Goal: Task Accomplishment & Management: Use online tool/utility

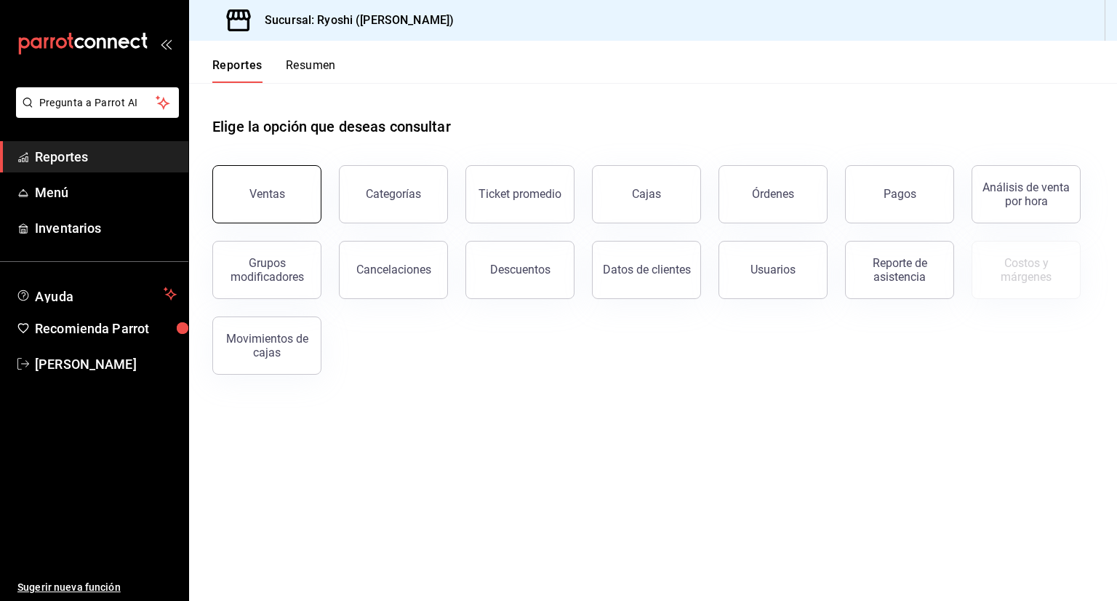
click at [268, 173] on button "Ventas" at bounding box center [266, 194] width 109 height 58
click at [268, 173] on html "Pregunta a Parrot AI Reportes Menú Inventarios Ayuda Recomienda Parrot [PERSON_…" at bounding box center [558, 300] width 1117 height 601
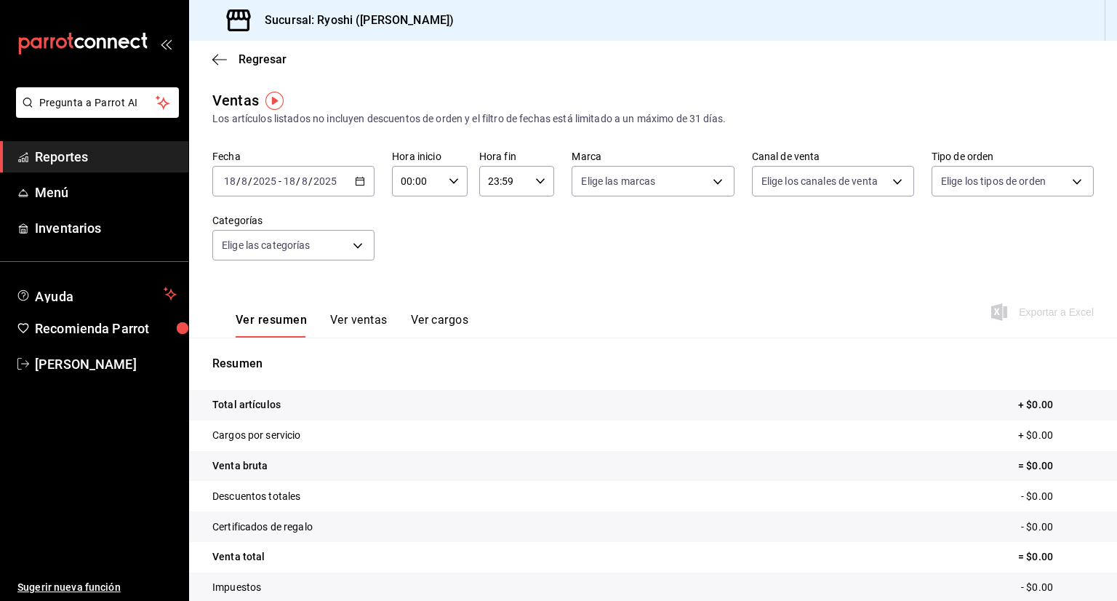
click at [295, 186] on input "18" at bounding box center [289, 181] width 13 height 12
click at [358, 180] on \(Stroke\) "button" at bounding box center [360, 180] width 8 height 1
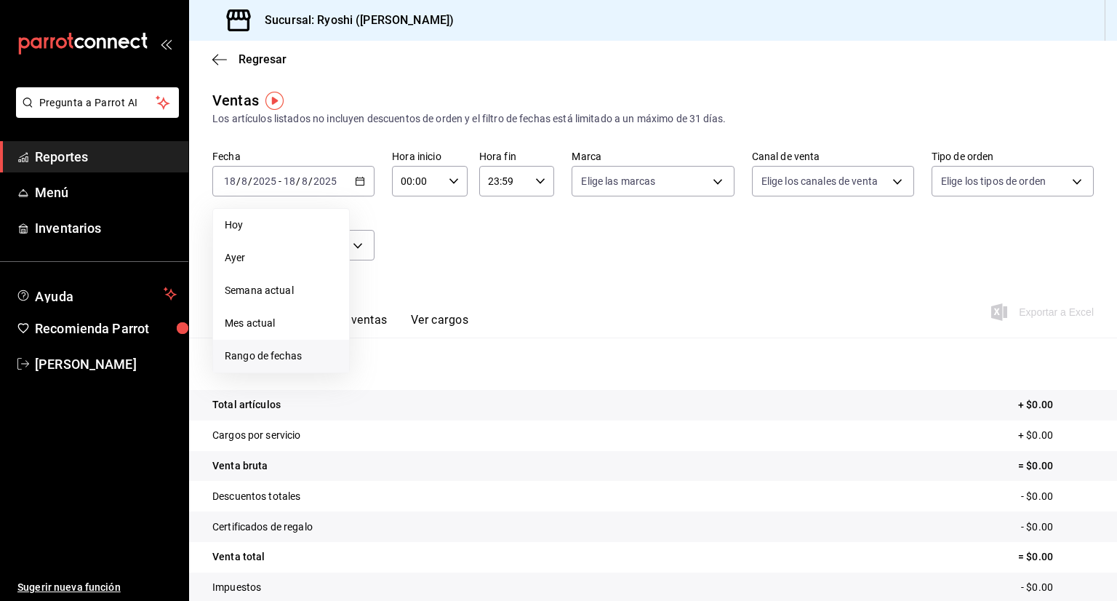
click at [259, 353] on span "Rango de fechas" at bounding box center [281, 355] width 113 height 15
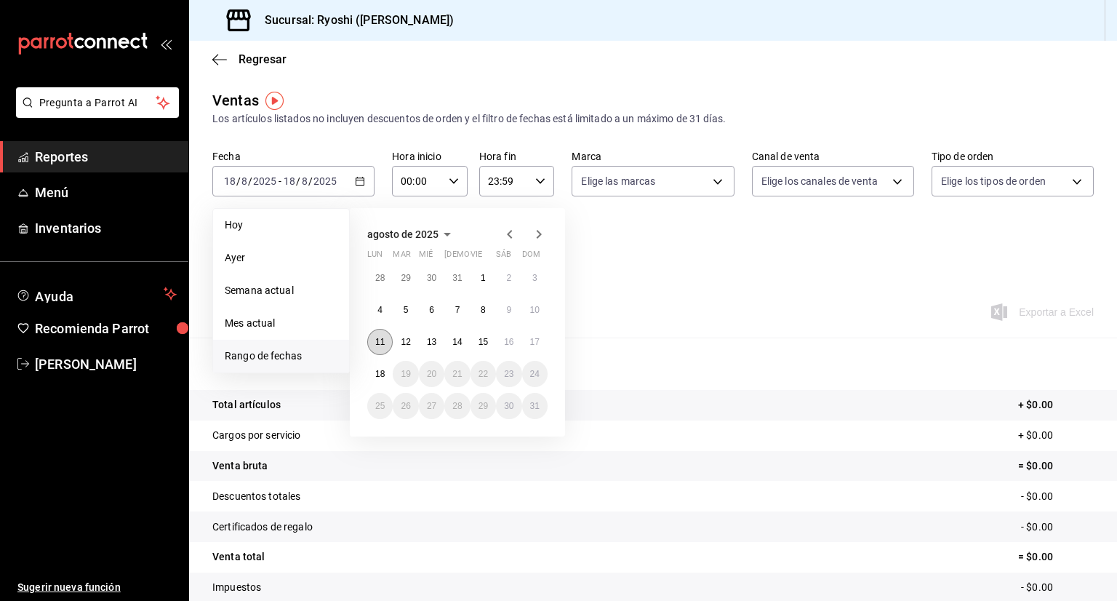
click at [382, 347] on button "11" at bounding box center [379, 342] width 25 height 26
click at [380, 369] on abbr "18" at bounding box center [379, 374] width 9 height 10
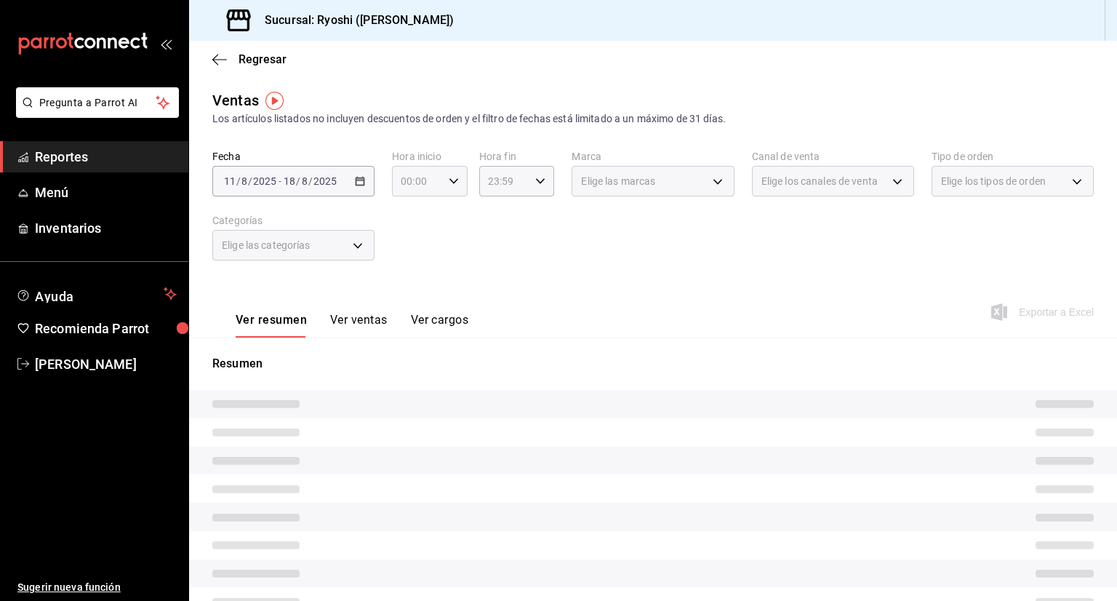
click at [449, 181] on icon "button" at bounding box center [454, 181] width 10 height 10
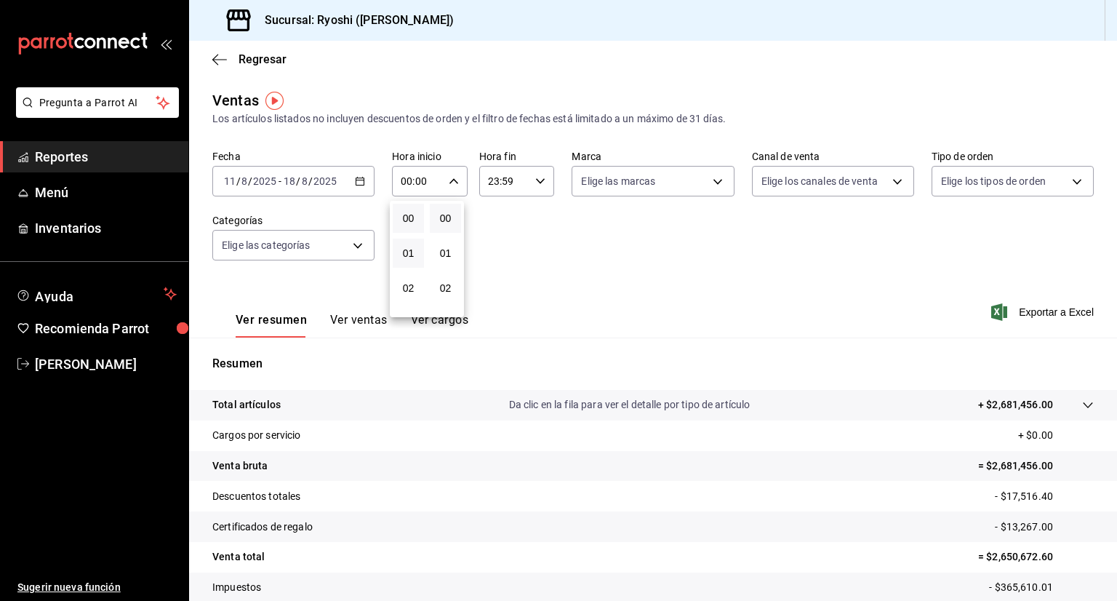
click at [402, 261] on button "01" at bounding box center [408, 253] width 31 height 29
type input "01:00"
click at [402, 261] on button "05" at bounding box center [408, 247] width 31 height 29
type input "05:00"
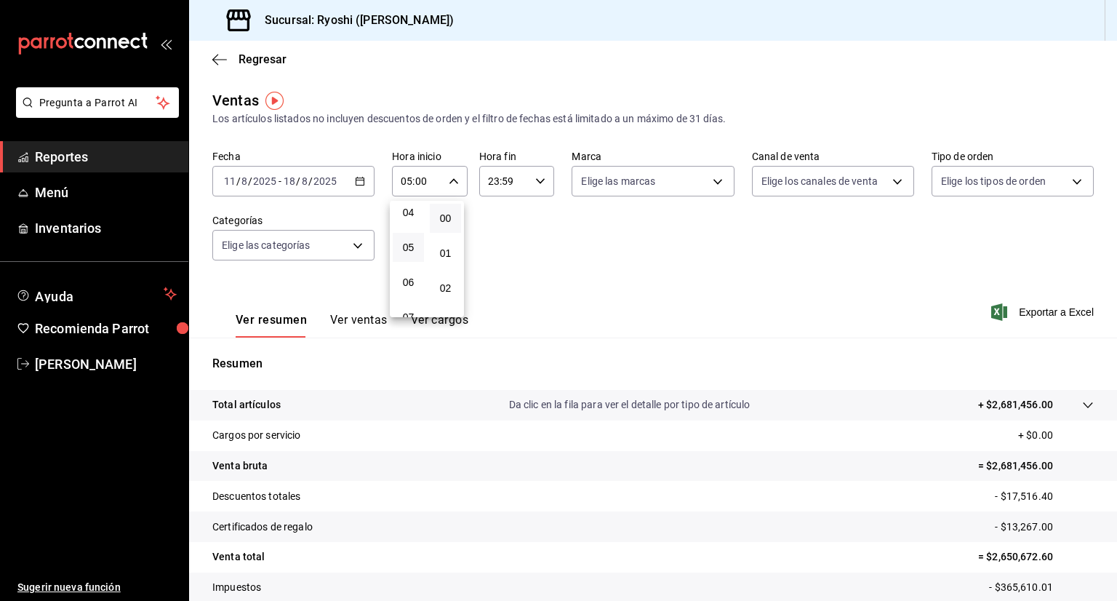
click at [537, 183] on div at bounding box center [558, 300] width 1117 height 601
click at [537, 183] on icon "button" at bounding box center [540, 181] width 10 height 10
click at [487, 280] on div "22" at bounding box center [494, 264] width 37 height 35
click at [492, 297] on span "23" at bounding box center [494, 300] width 14 height 12
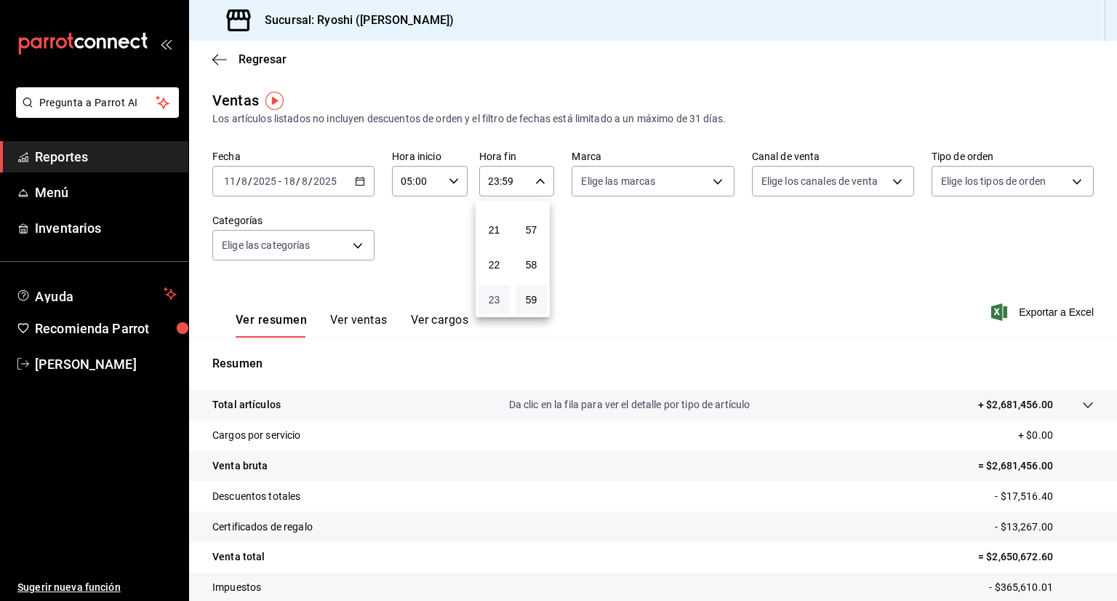
click at [492, 297] on span "23" at bounding box center [494, 300] width 14 height 12
click at [492, 297] on span "05" at bounding box center [494, 298] width 14 height 12
type input "05:59"
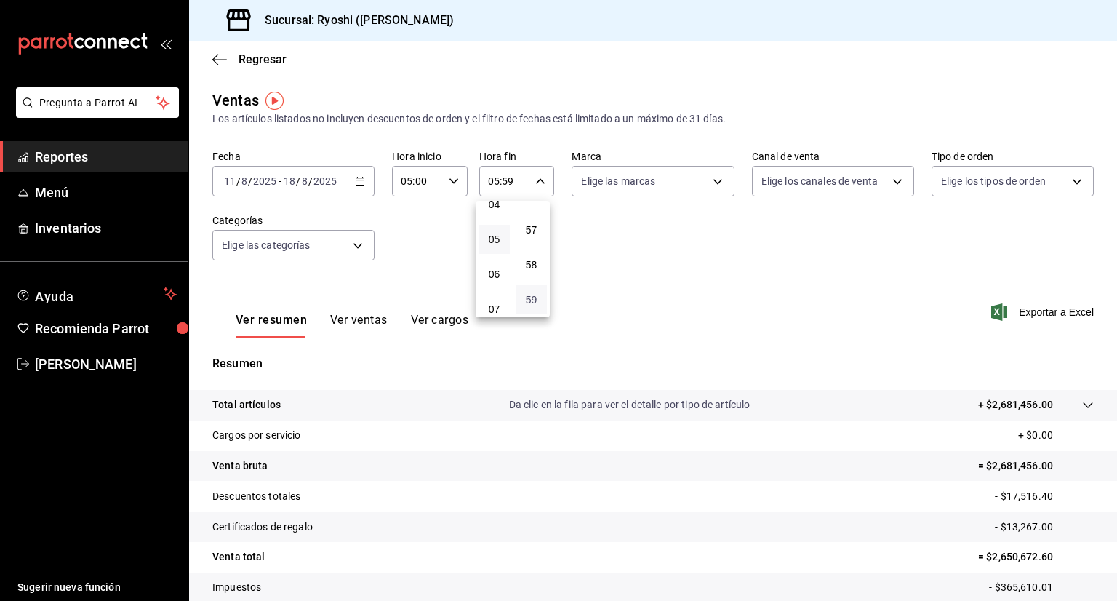
click at [529, 299] on span "59" at bounding box center [531, 300] width 14 height 12
click at [539, 211] on button "00" at bounding box center [531, 218] width 31 height 29
type input "05:00"
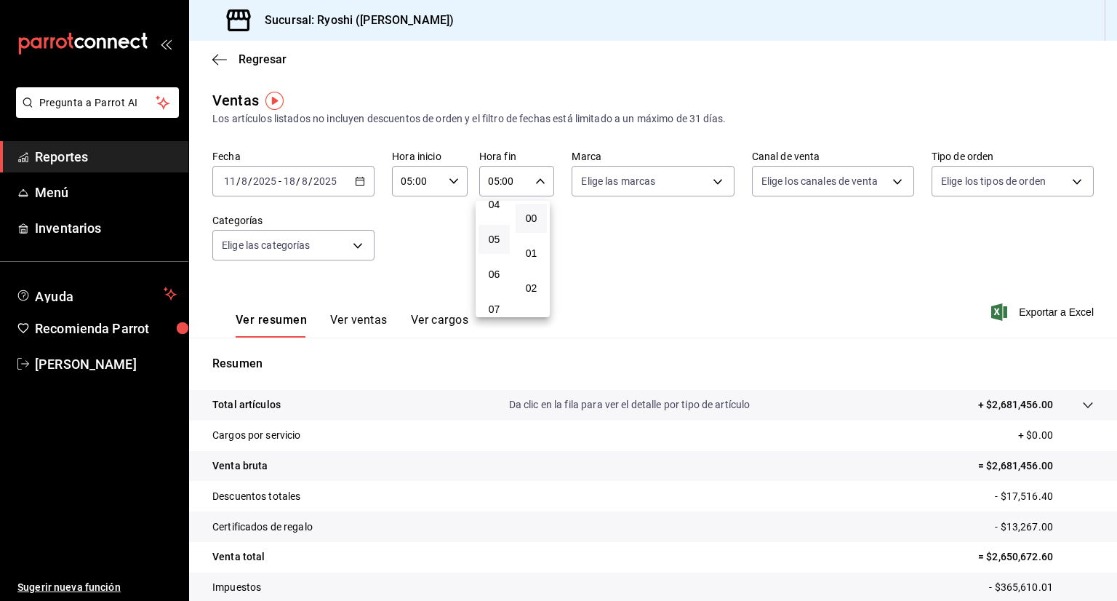
click at [709, 179] on div at bounding box center [558, 300] width 1117 height 601
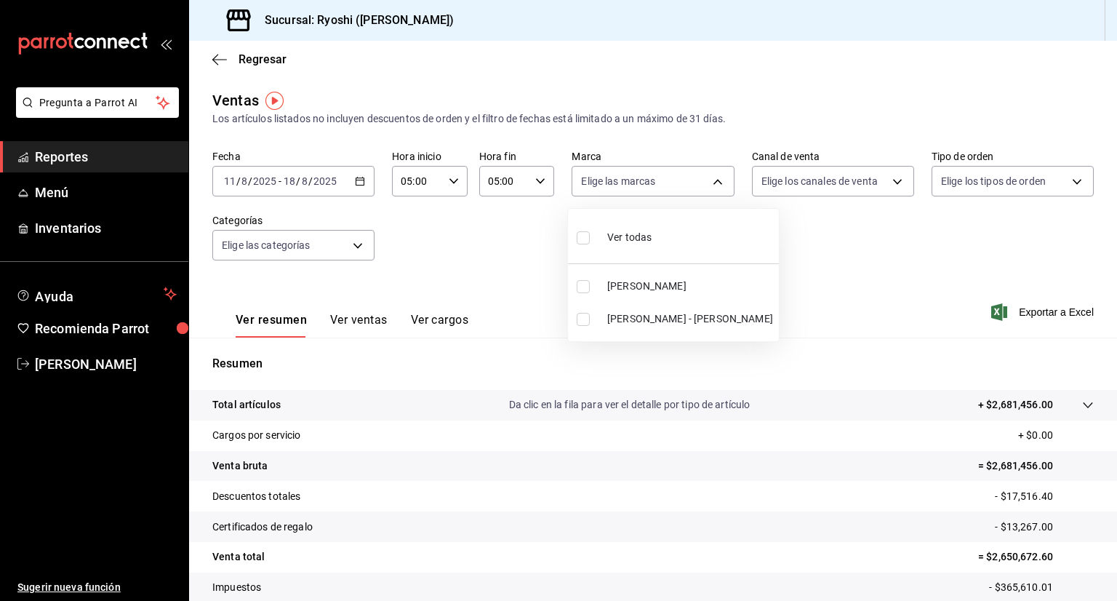
click at [709, 179] on body "Pregunta a Parrot AI Reportes Menú Inventarios Ayuda Recomienda Parrot Aaron Va…" at bounding box center [558, 300] width 1117 height 601
click at [615, 244] on span "Ver todas" at bounding box center [629, 237] width 44 height 15
type input "d1ab8890-ddc3-4d94-b14c-d24ccf3ac2d8,70935bef-f50e-476e-afc6-1ed0b0096d1e"
checkbox input "true"
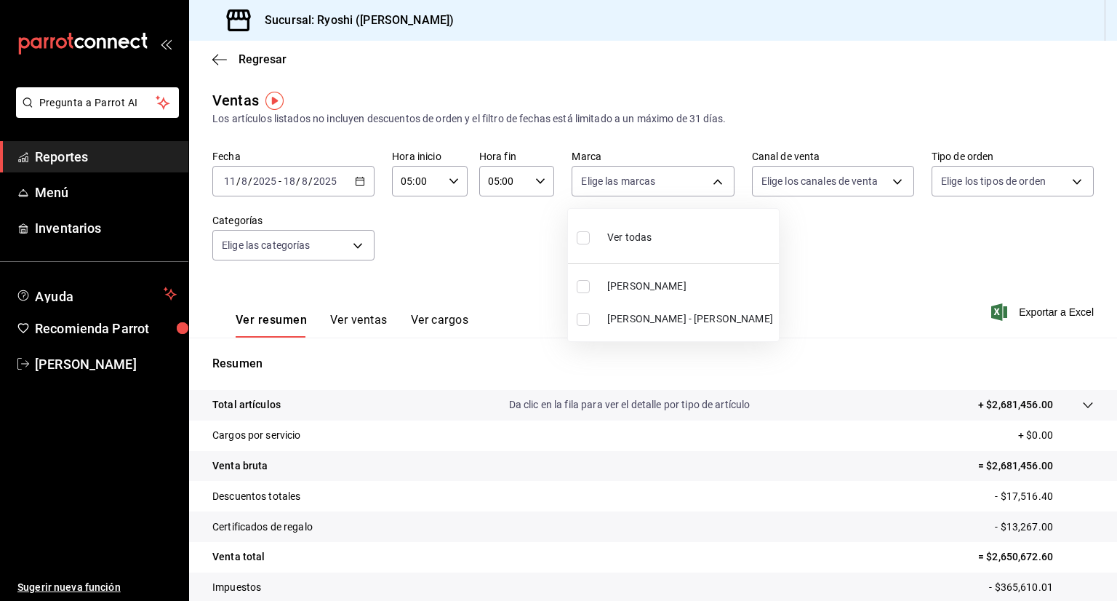
checkbox input "true"
click at [891, 180] on div at bounding box center [558, 300] width 1117 height 601
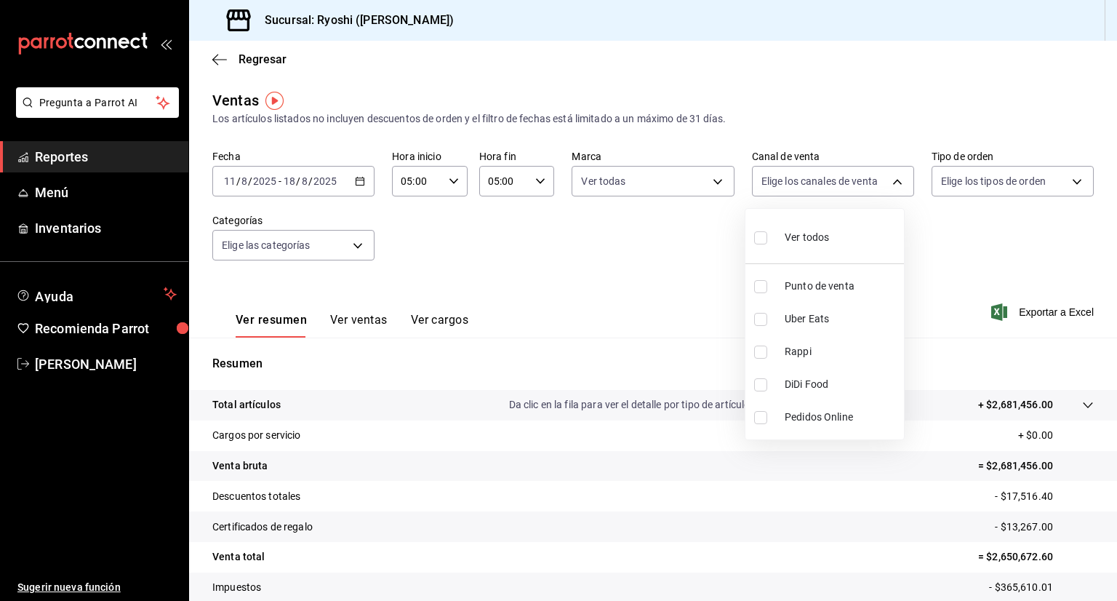
click at [891, 180] on body "Pregunta a Parrot AI Reportes Menú Inventarios Ayuda Recomienda Parrot Aaron Va…" at bounding box center [558, 300] width 1117 height 601
click at [780, 236] on div "Ver todos" at bounding box center [791, 235] width 75 height 31
type input "PARROT,UBER_EATS,RAPPI,DIDI_FOOD,ONLINE"
checkbox input "true"
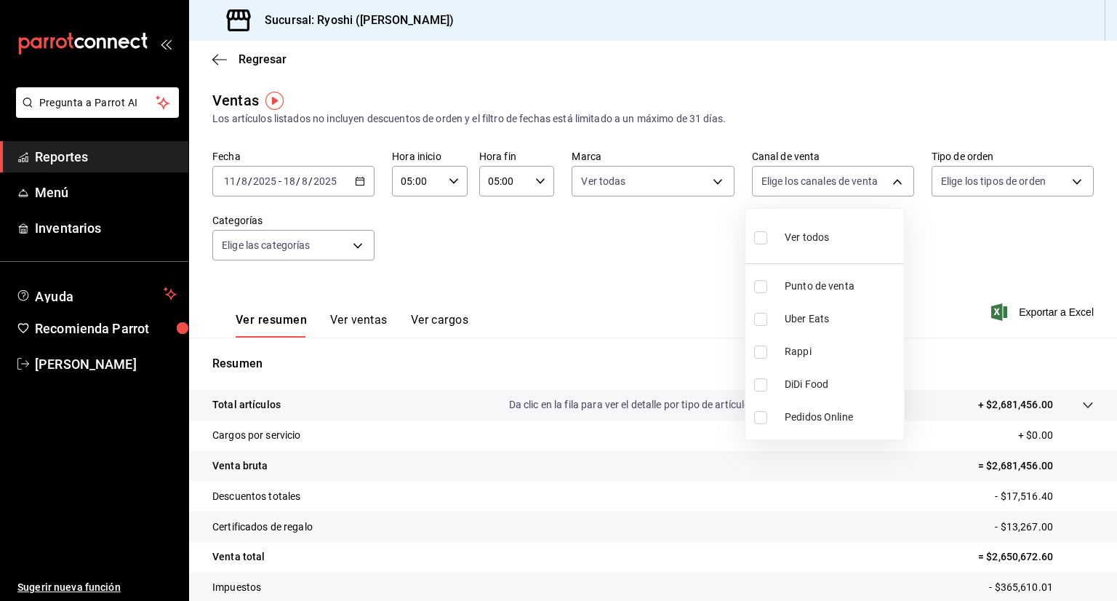
checkbox input "true"
click at [1060, 187] on div at bounding box center [558, 300] width 1117 height 601
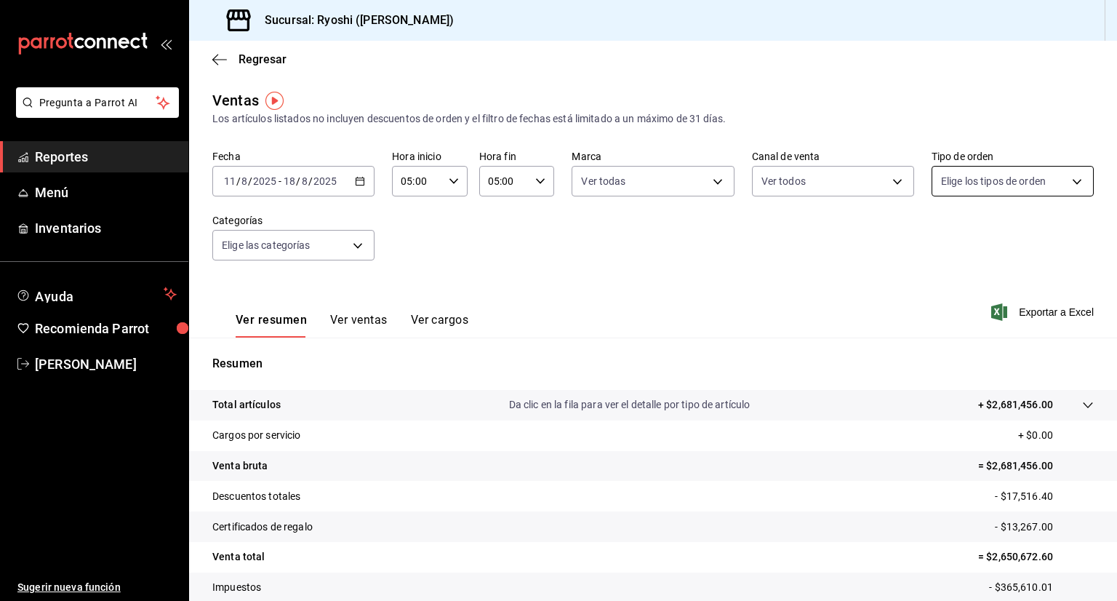
click at [1065, 183] on body "Pregunta a Parrot AI Reportes Menú Inventarios Ayuda Recomienda Parrot Aaron Va…" at bounding box center [558, 300] width 1117 height 601
click at [940, 241] on input "checkbox" at bounding box center [938, 237] width 13 height 13
checkbox input "true"
type input "ca4200b4-5e9d-4322-8651-be0491a2d9e7,c45ad00e-cc5b-4214-b3ac-e7019355dedd,EXTER…"
checkbox input "true"
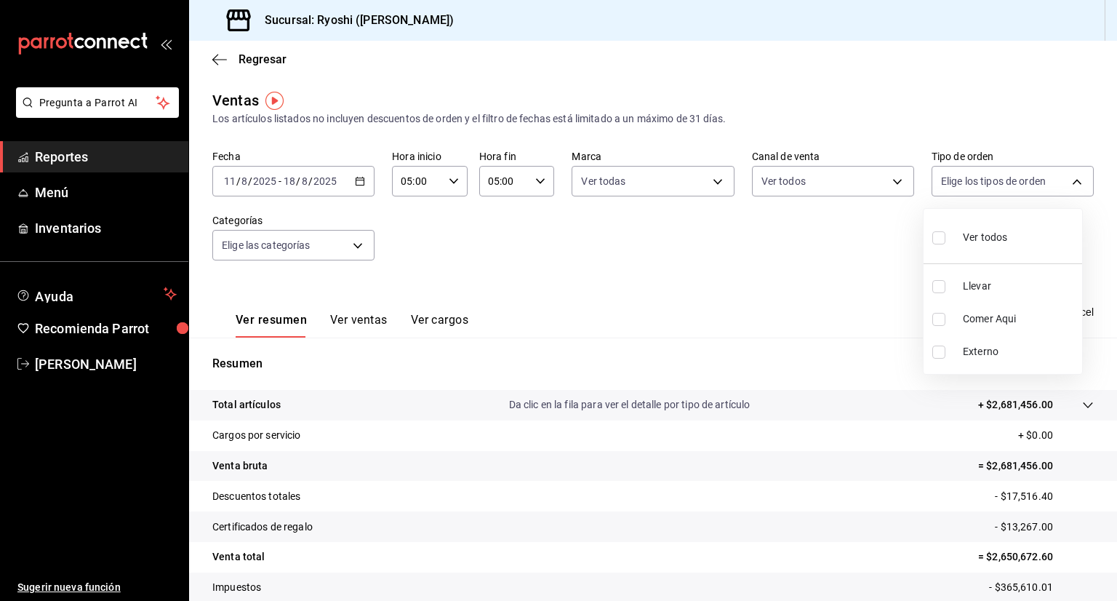
checkbox input "true"
click at [356, 246] on div at bounding box center [558, 300] width 1117 height 601
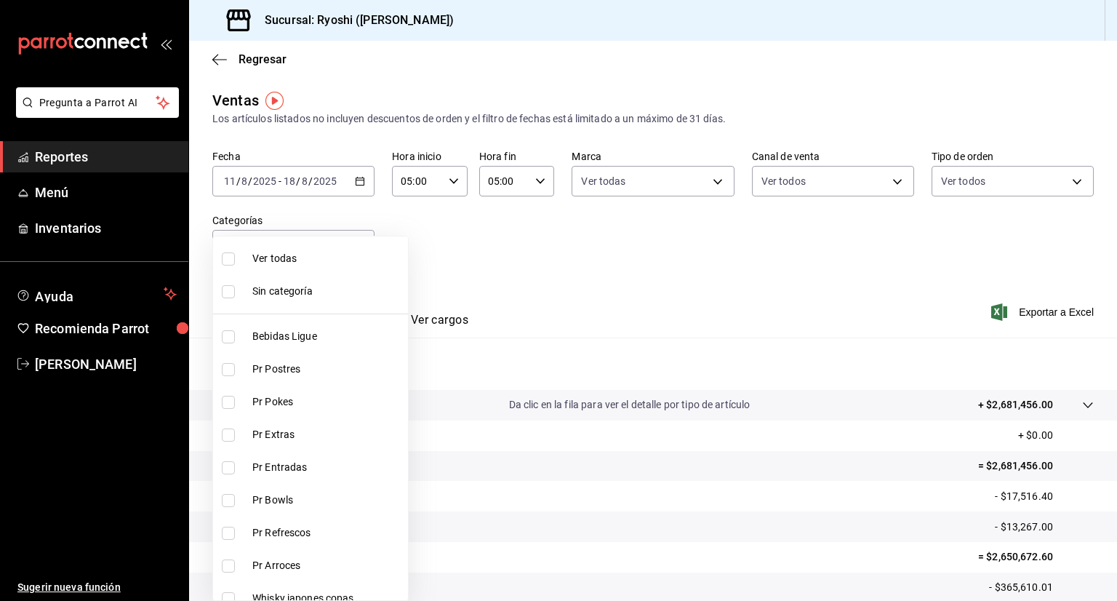
click at [356, 246] on body "Pregunta a Parrot AI Reportes Menú Inventarios Ayuda Recomienda Parrot Aaron Va…" at bounding box center [558, 300] width 1117 height 601
click at [285, 254] on span "Ver todas" at bounding box center [327, 258] width 150 height 15
type input "ad186e92-f0af-46bc-bbfd-7ffa80562c6f,3971b1f1-eb4c-4b65-a33f-e0602f1a7270,e647e…"
checkbox input "true"
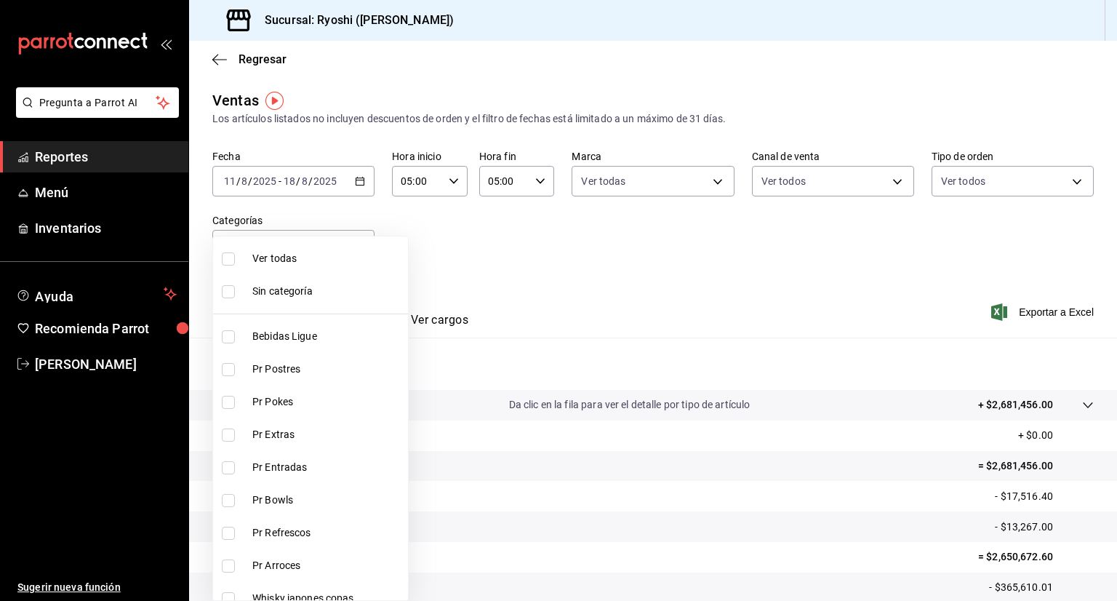
checkbox input "true"
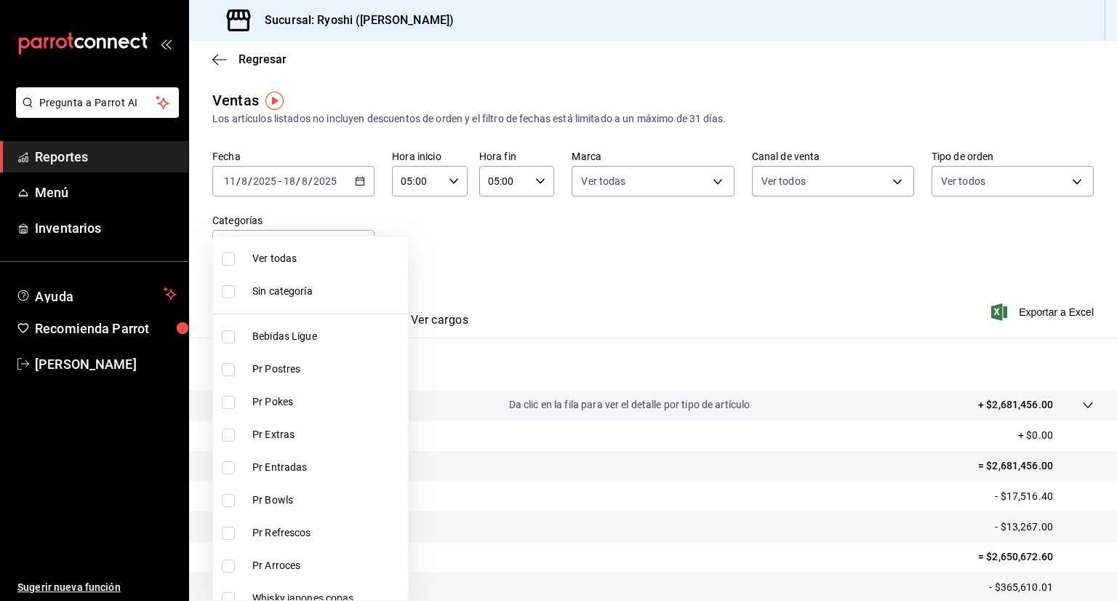
checkbox input "true"
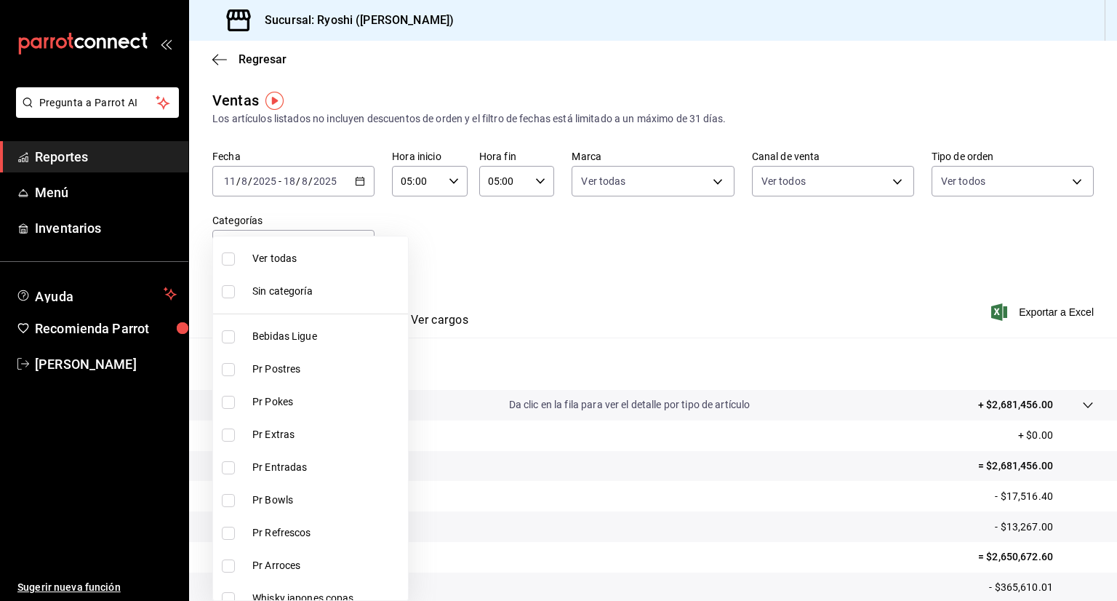
checkbox input "true"
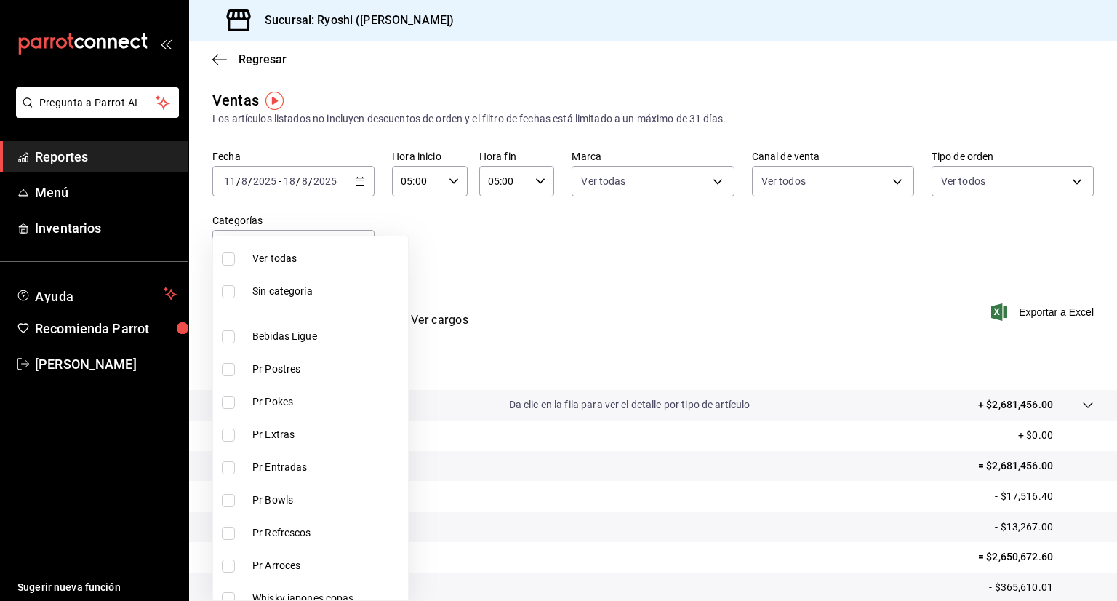
checkbox input "true"
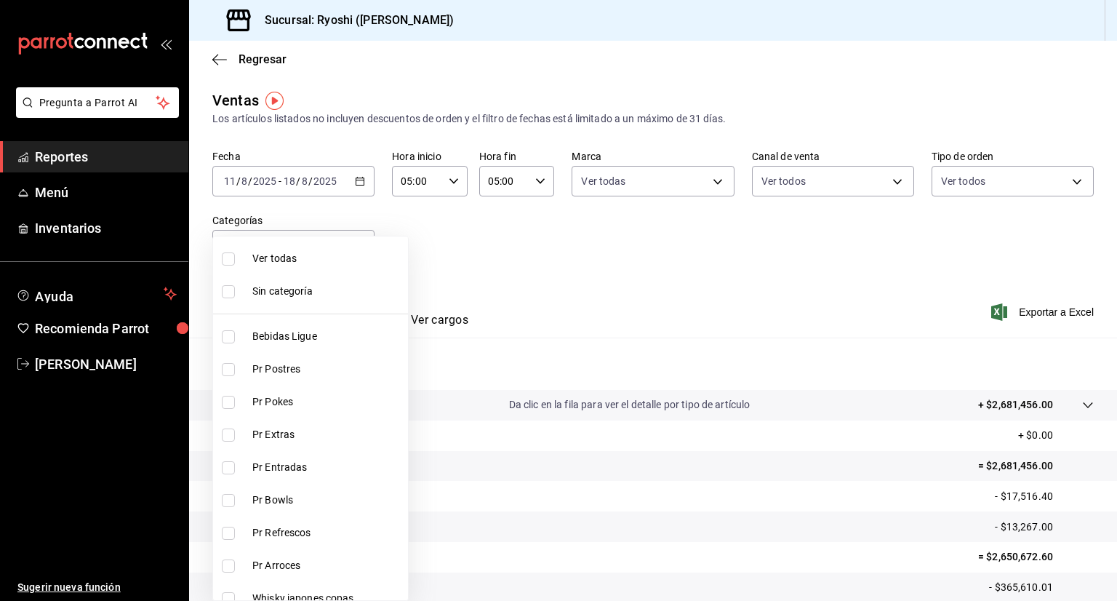
checkbox input "true"
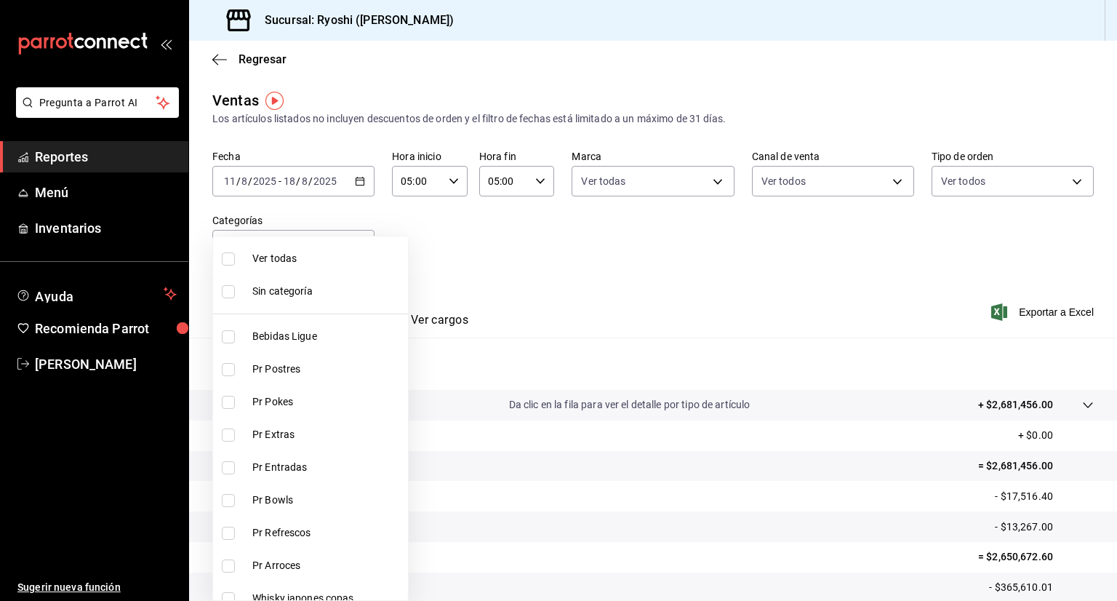
checkbox input "true"
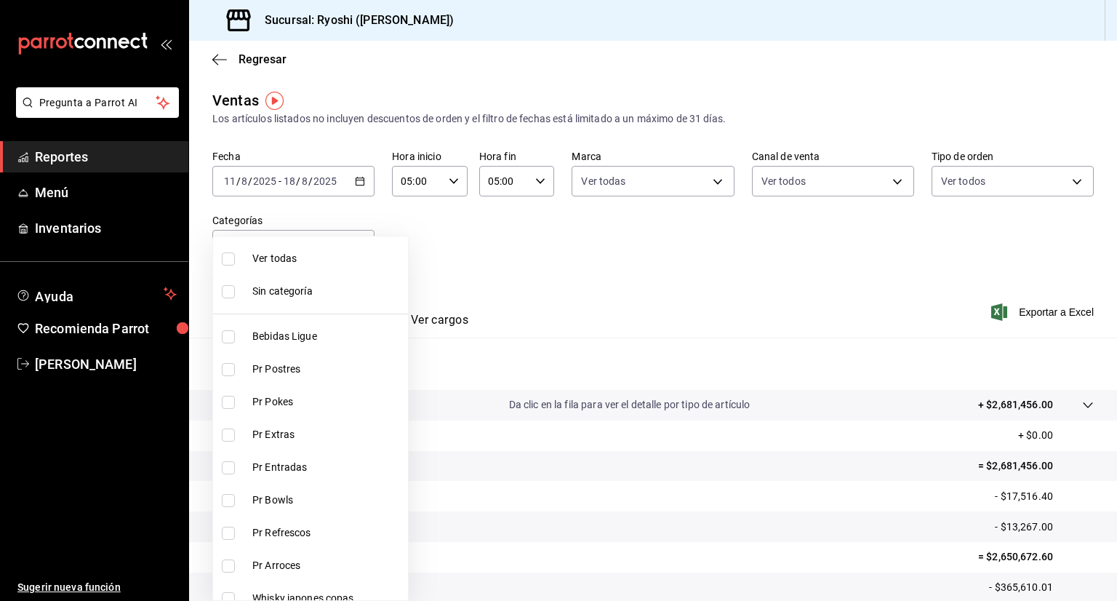
checkbox input "true"
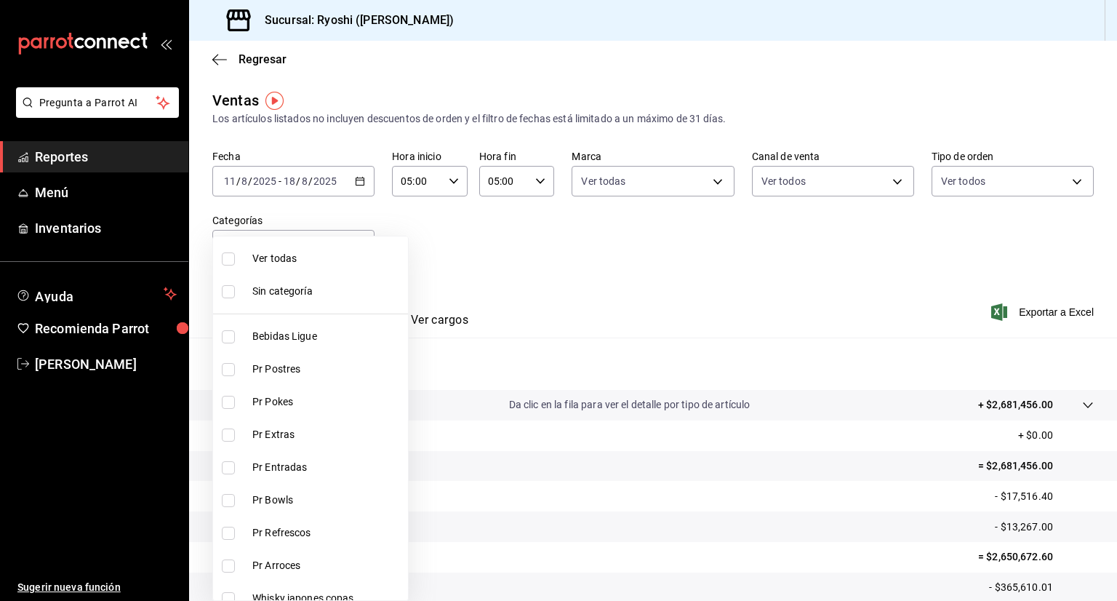
checkbox input "true"
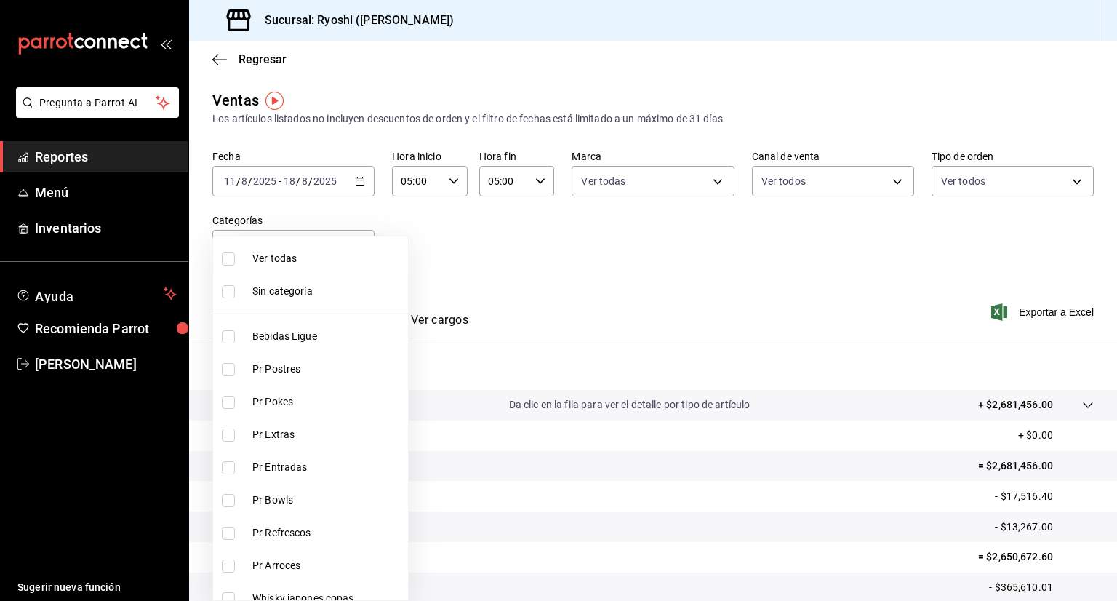
checkbox input "true"
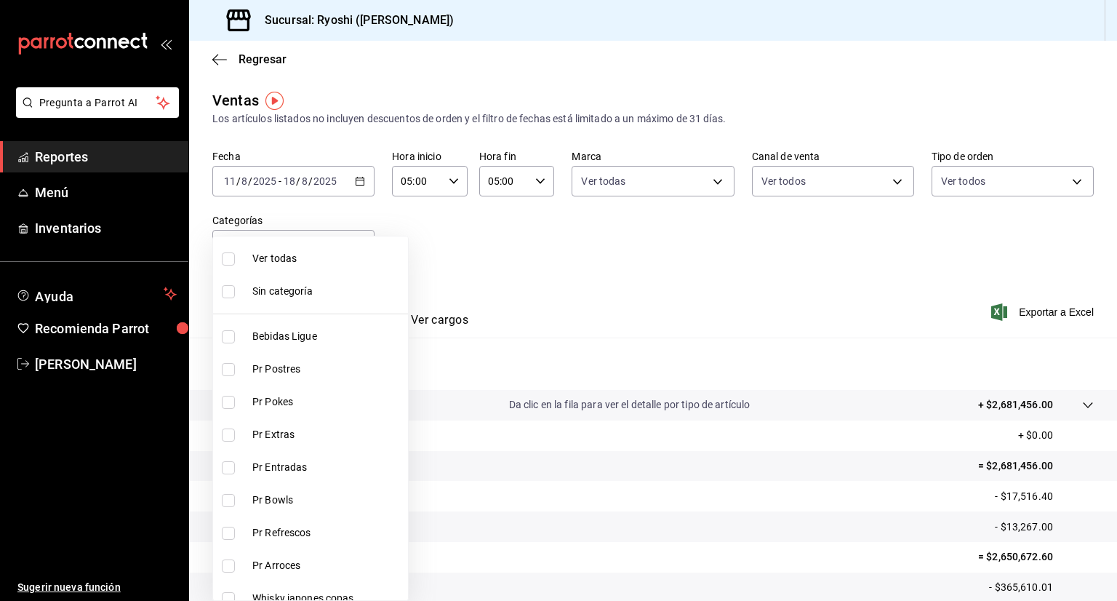
checkbox input "true"
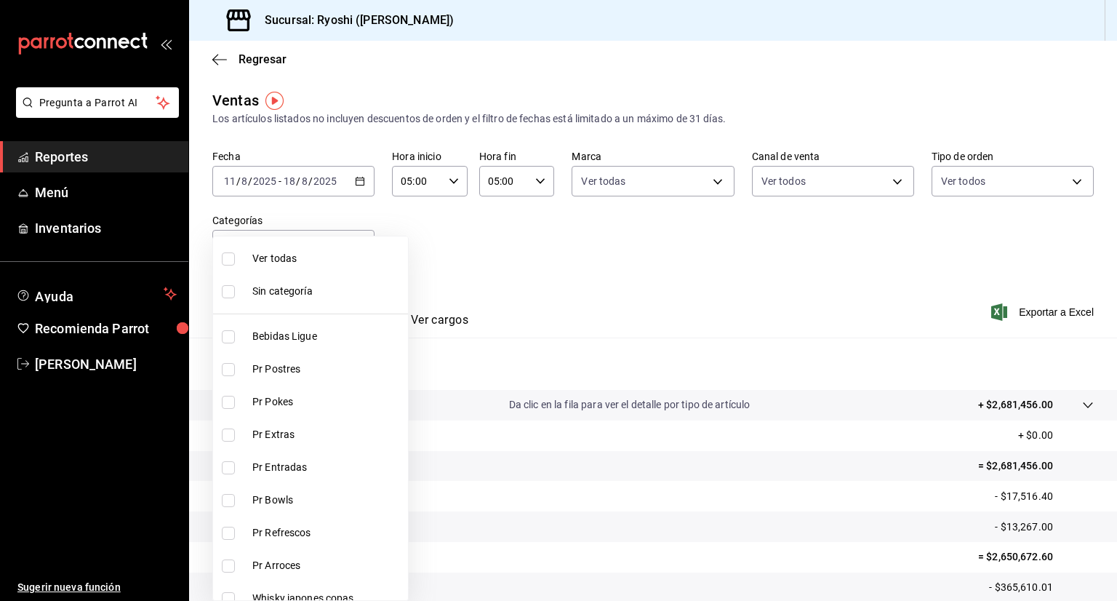
checkbox input "true"
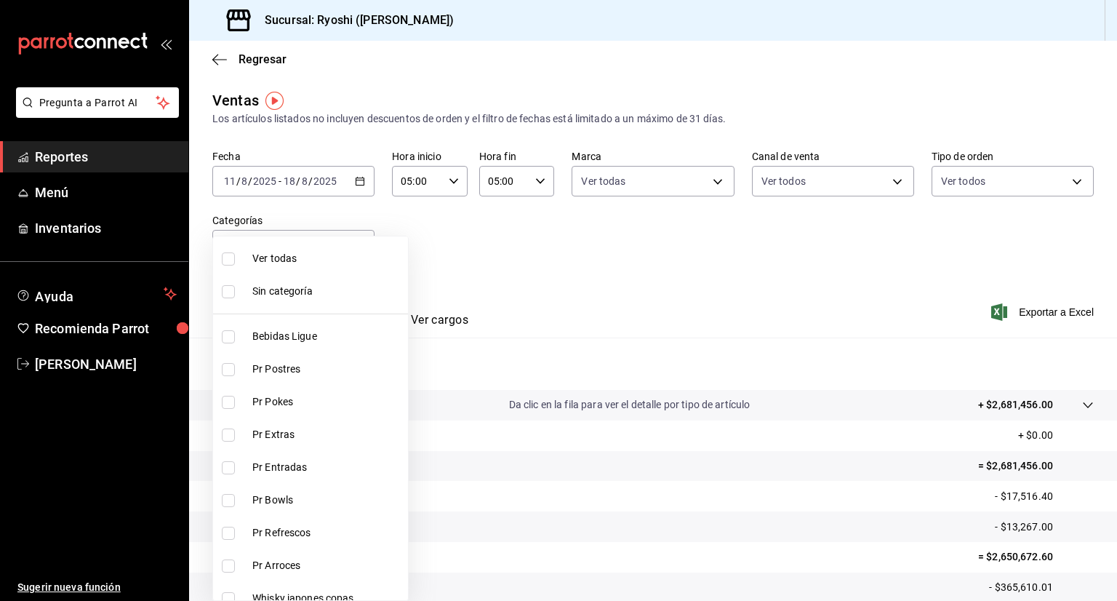
checkbox input "true"
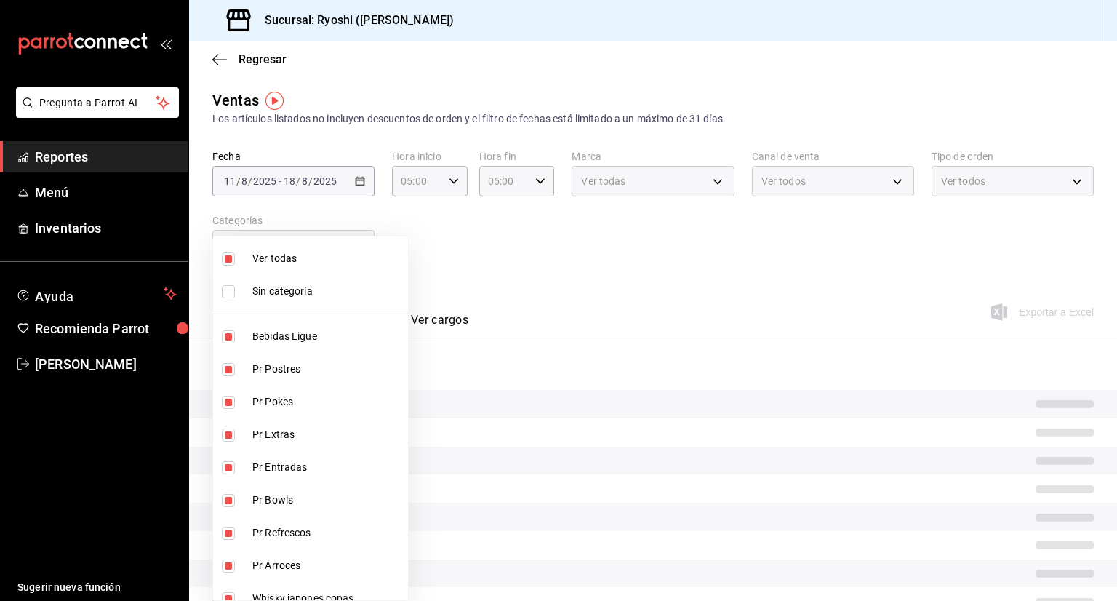
click at [634, 312] on div at bounding box center [558, 300] width 1117 height 601
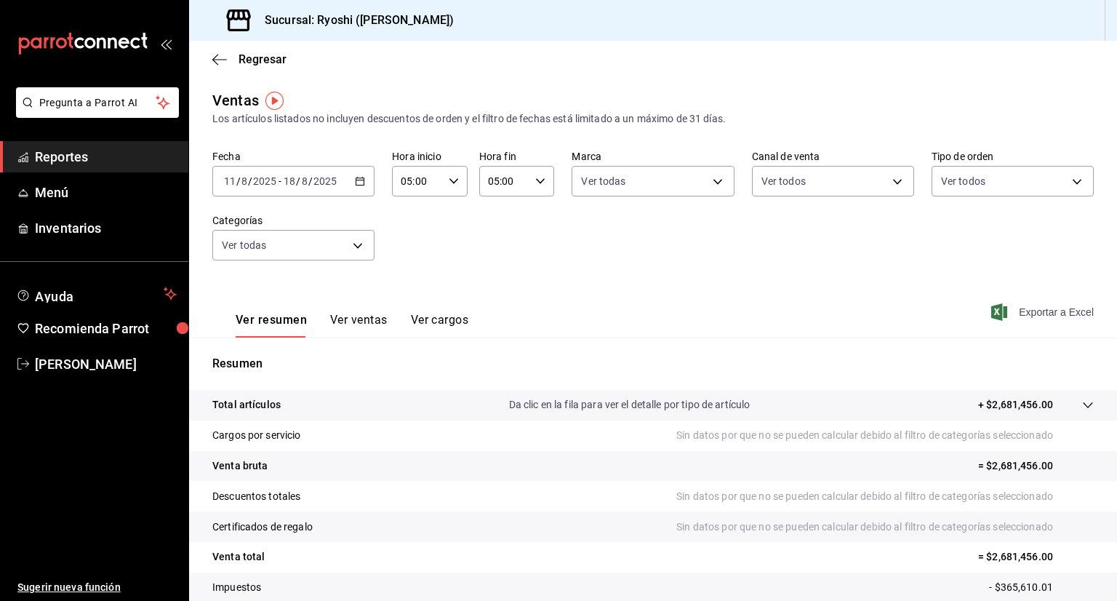
click at [1033, 315] on span "Exportar a Excel" at bounding box center [1044, 311] width 100 height 17
